Goal: Task Accomplishment & Management: Use online tool/utility

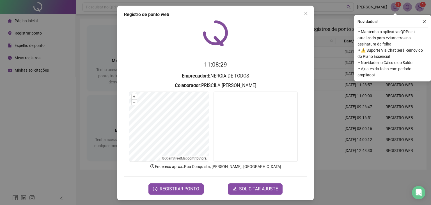
click at [193, 189] on span "REGISTRAR PONTO" at bounding box center [180, 189] width 40 height 7
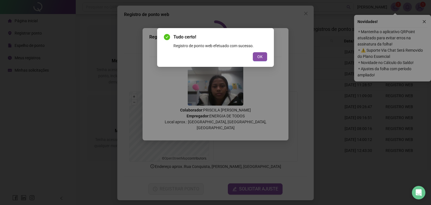
drag, startPoint x: 258, startPoint y: 56, endPoint x: 172, endPoint y: 89, distance: 91.7
click at [256, 57] on button "OK" at bounding box center [260, 56] width 14 height 9
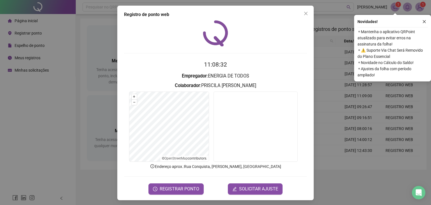
click at [45, 143] on div "Registro de ponto web 11:08:32 Empregador : ENERGIA DE TODOS Colaborador : PRIS…" at bounding box center [215, 102] width 431 height 205
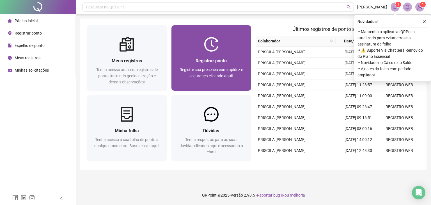
click at [213, 54] on div "Registrar ponto Registre sua presença com rapidez e segurança clicando aqui!" at bounding box center [212, 71] width 80 height 39
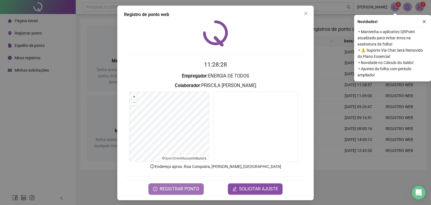
click at [168, 188] on span "REGISTRAR PONTO" at bounding box center [180, 189] width 40 height 7
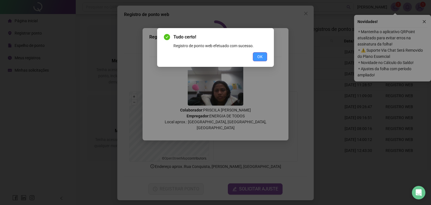
click at [261, 57] on span "OK" at bounding box center [259, 57] width 5 height 6
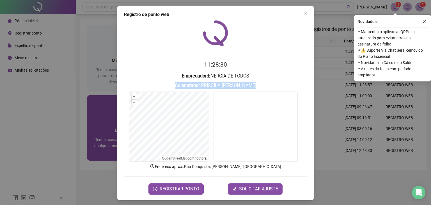
drag, startPoint x: 81, startPoint y: 89, endPoint x: 90, endPoint y: 116, distance: 28.2
click at [81, 89] on div "Registro de ponto web 11:28:30 Empregador : ENERGIA DE TODOS Colaborador : [PER…" at bounding box center [215, 102] width 431 height 205
